Goal: Find contact information: Find contact information

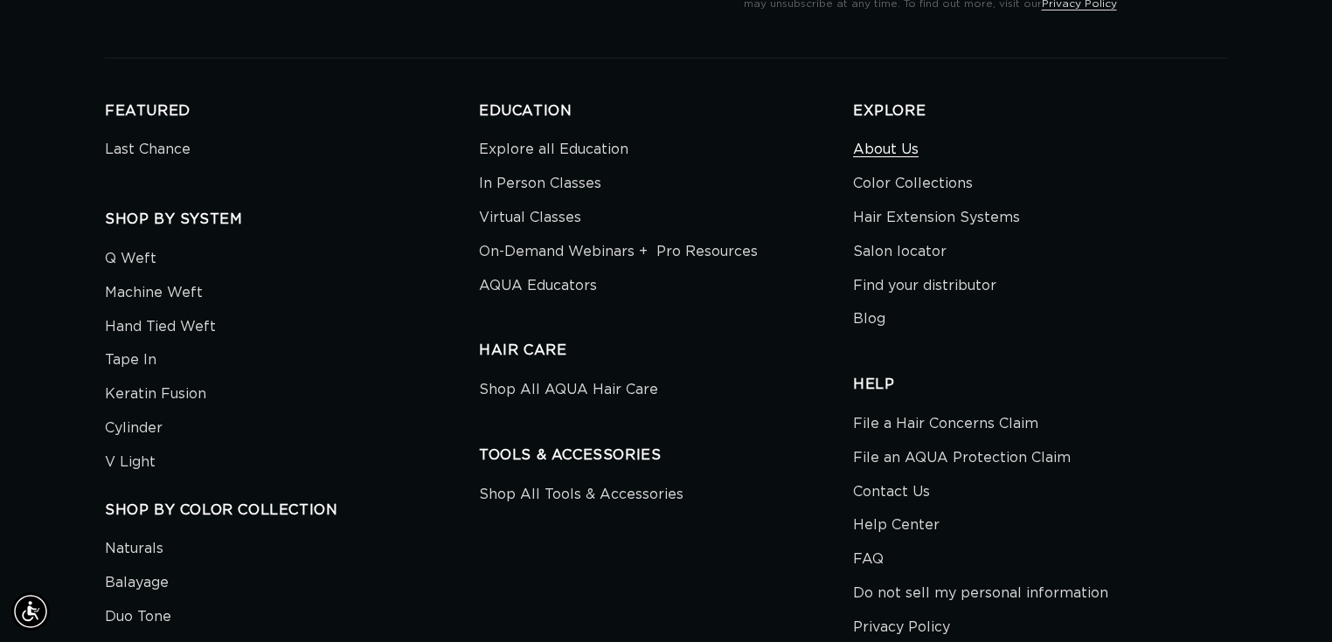
click at [909, 149] on link "About Us" at bounding box center [886, 152] width 66 height 30
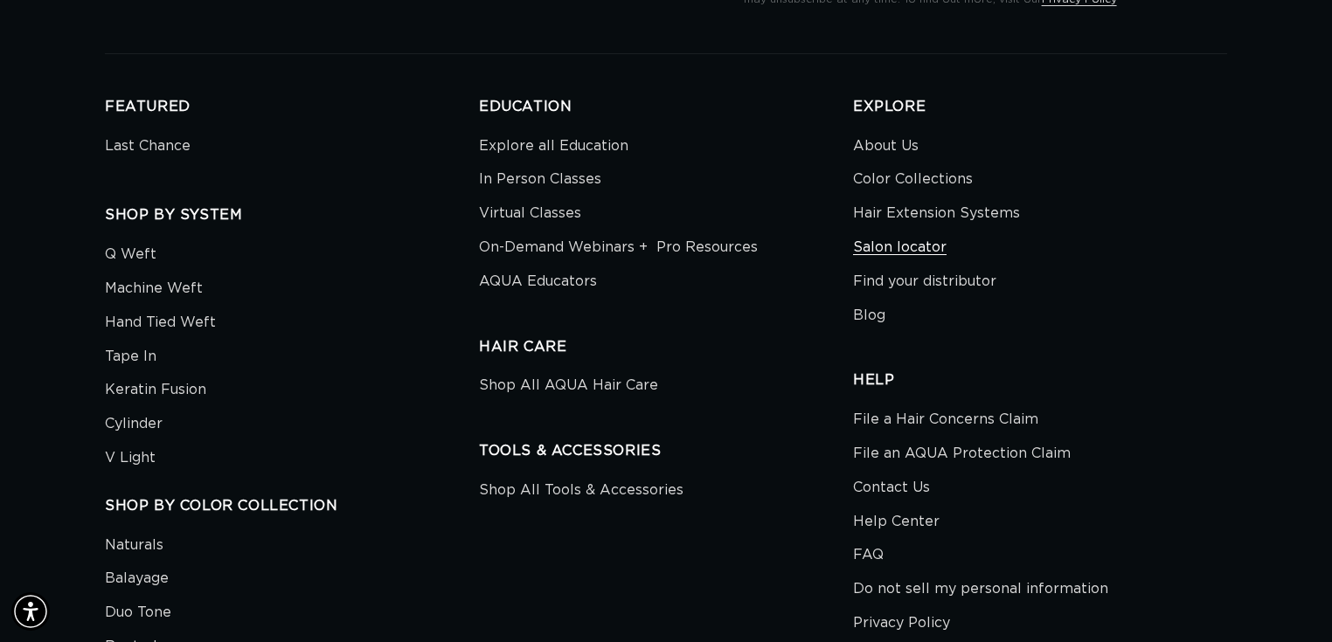
scroll to position [0, 1208]
click at [893, 494] on link "Contact Us" at bounding box center [891, 488] width 77 height 34
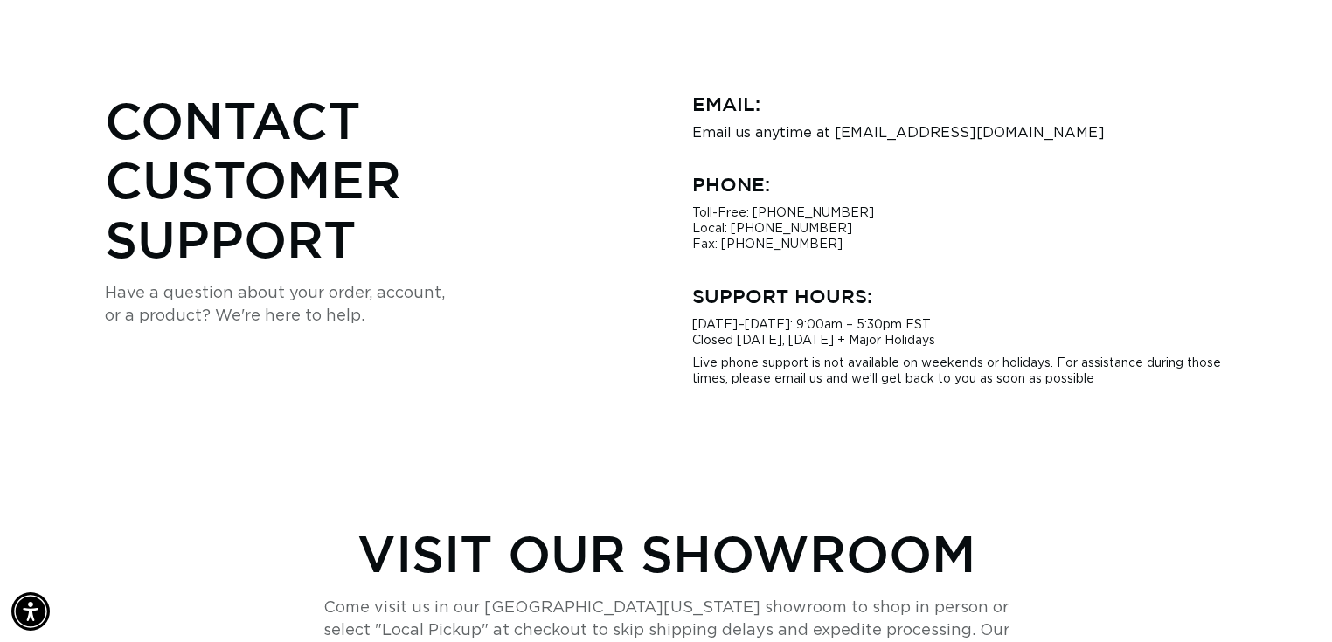
scroll to position [0, 1208]
